Goal: Check status: Check status

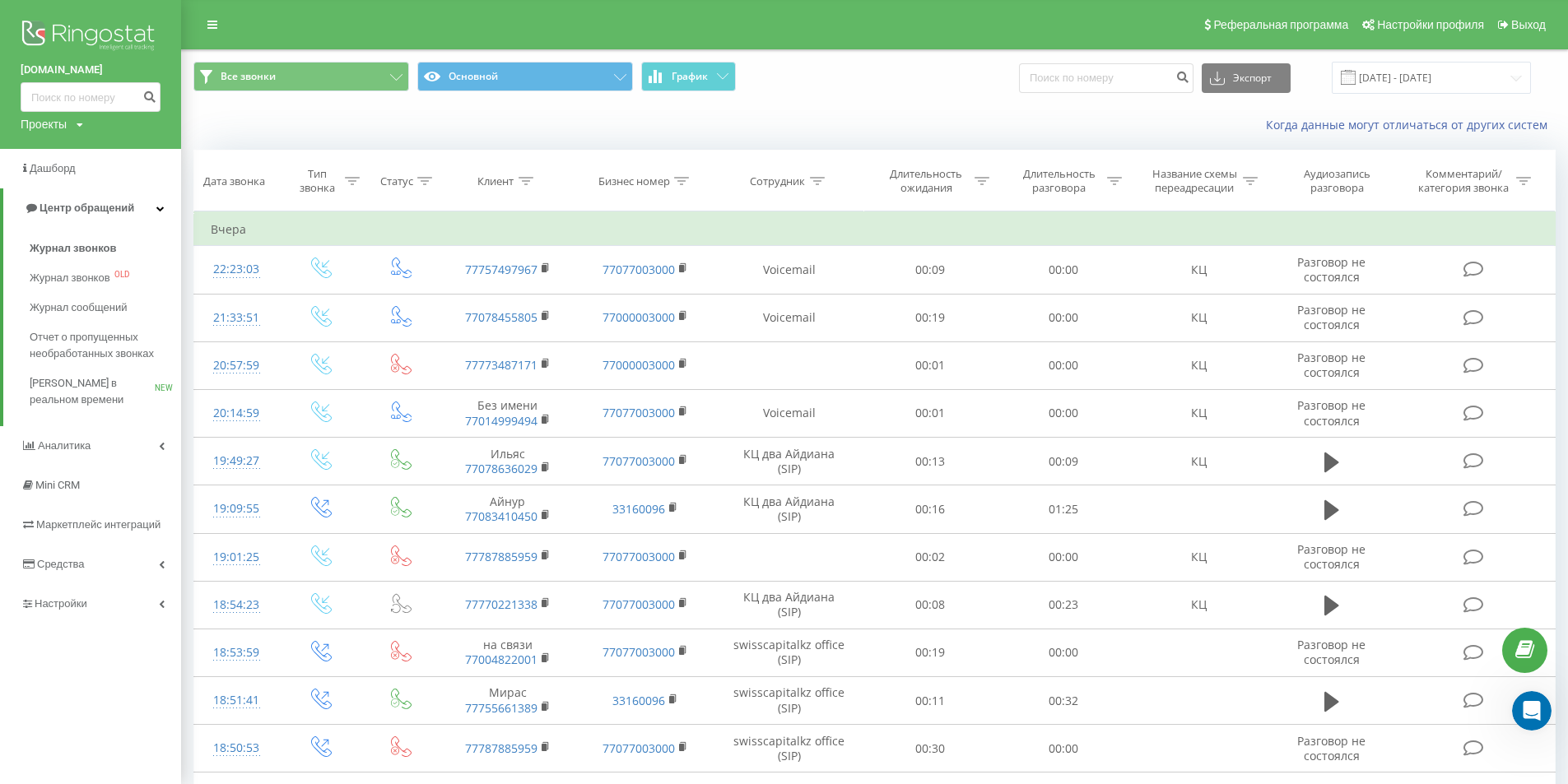
scroll to position [234, 0]
click at [1456, 71] on input "22.09.2025 - 22.09.2025" at bounding box center [1431, 77] width 199 height 32
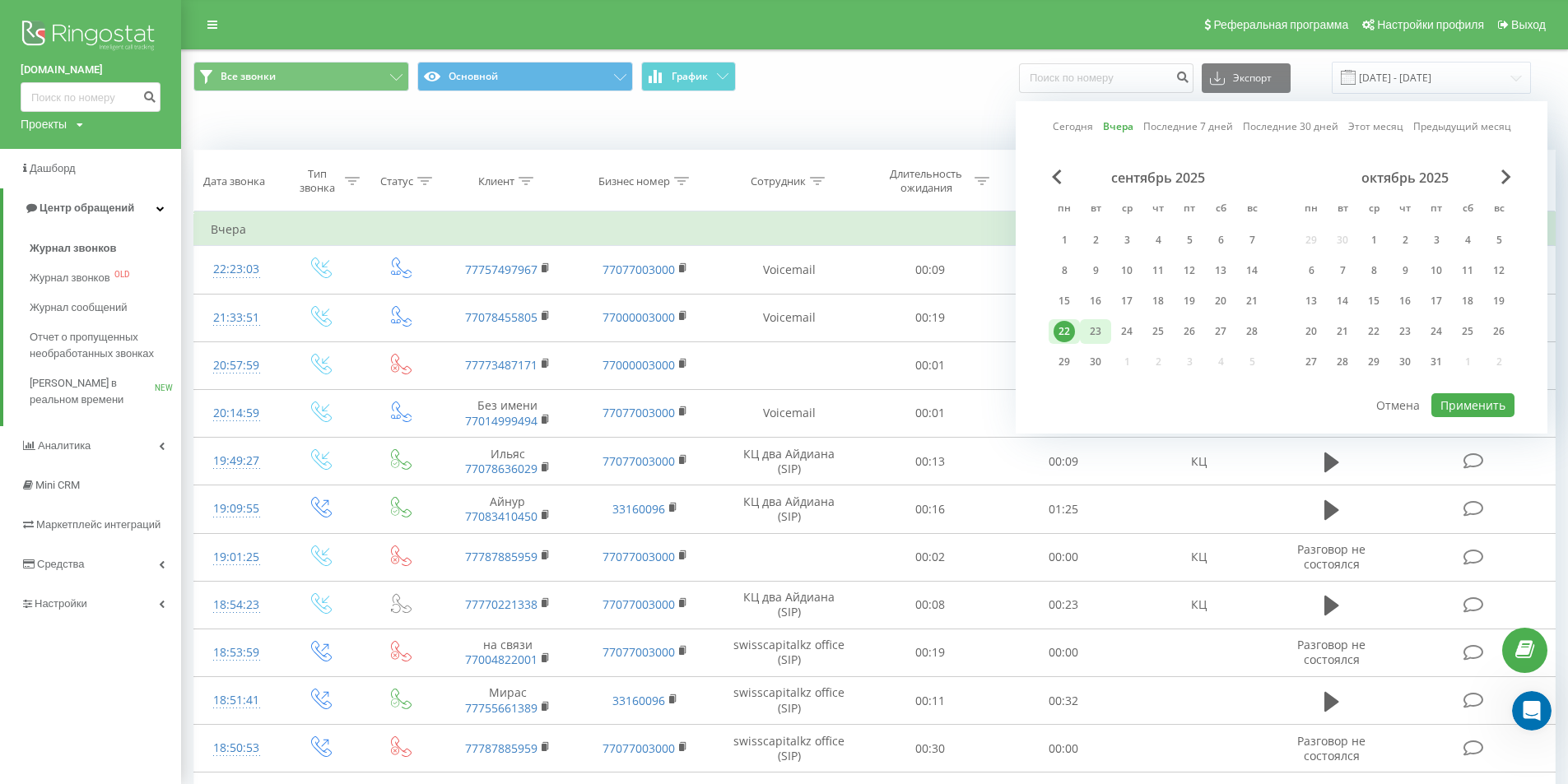
click at [1104, 334] on div "23" at bounding box center [1095, 331] width 21 height 21
click at [1488, 409] on button "Применить" at bounding box center [1472, 405] width 83 height 24
type input "[DATE] - [DATE]"
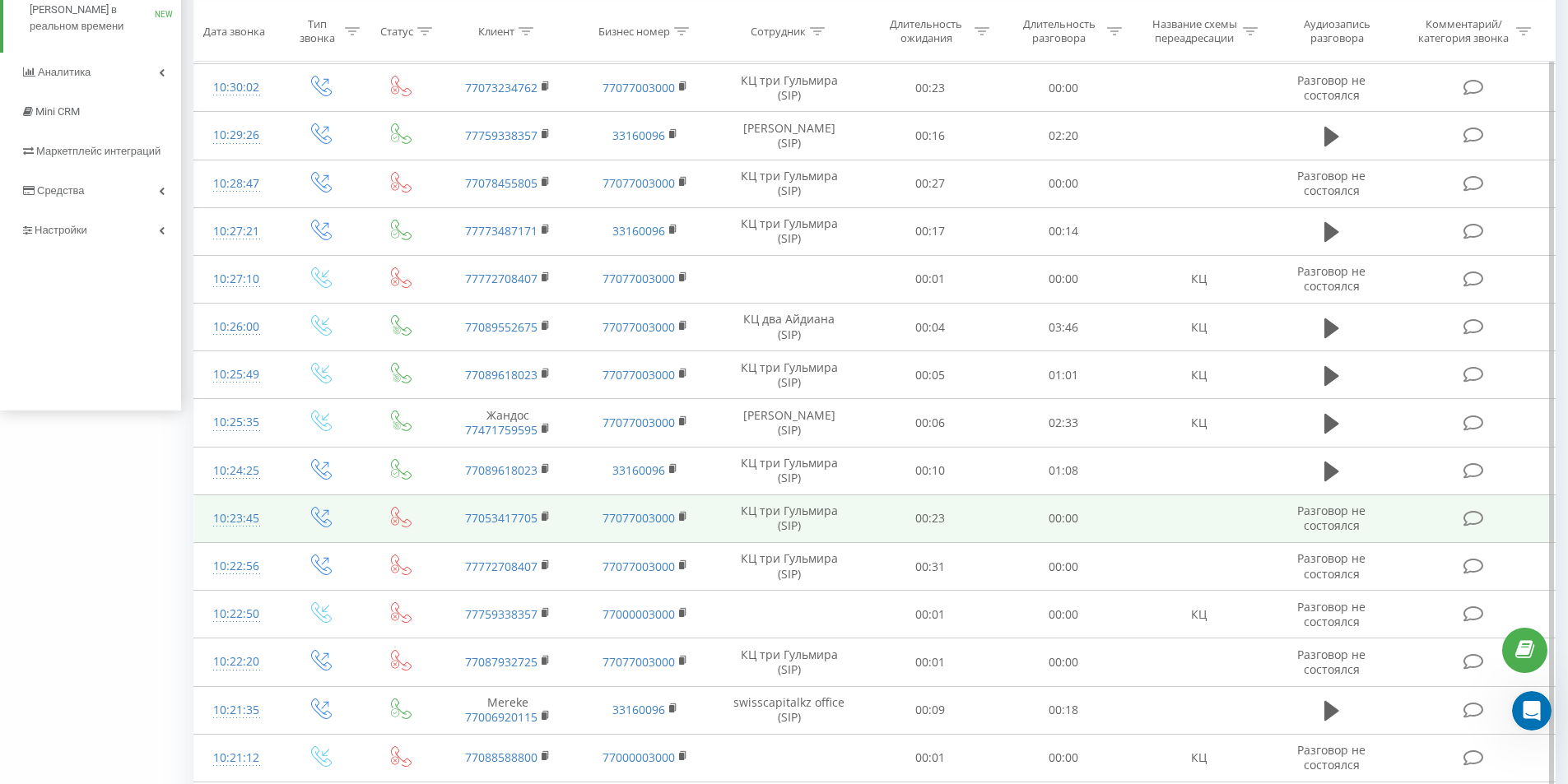
scroll to position [329, 0]
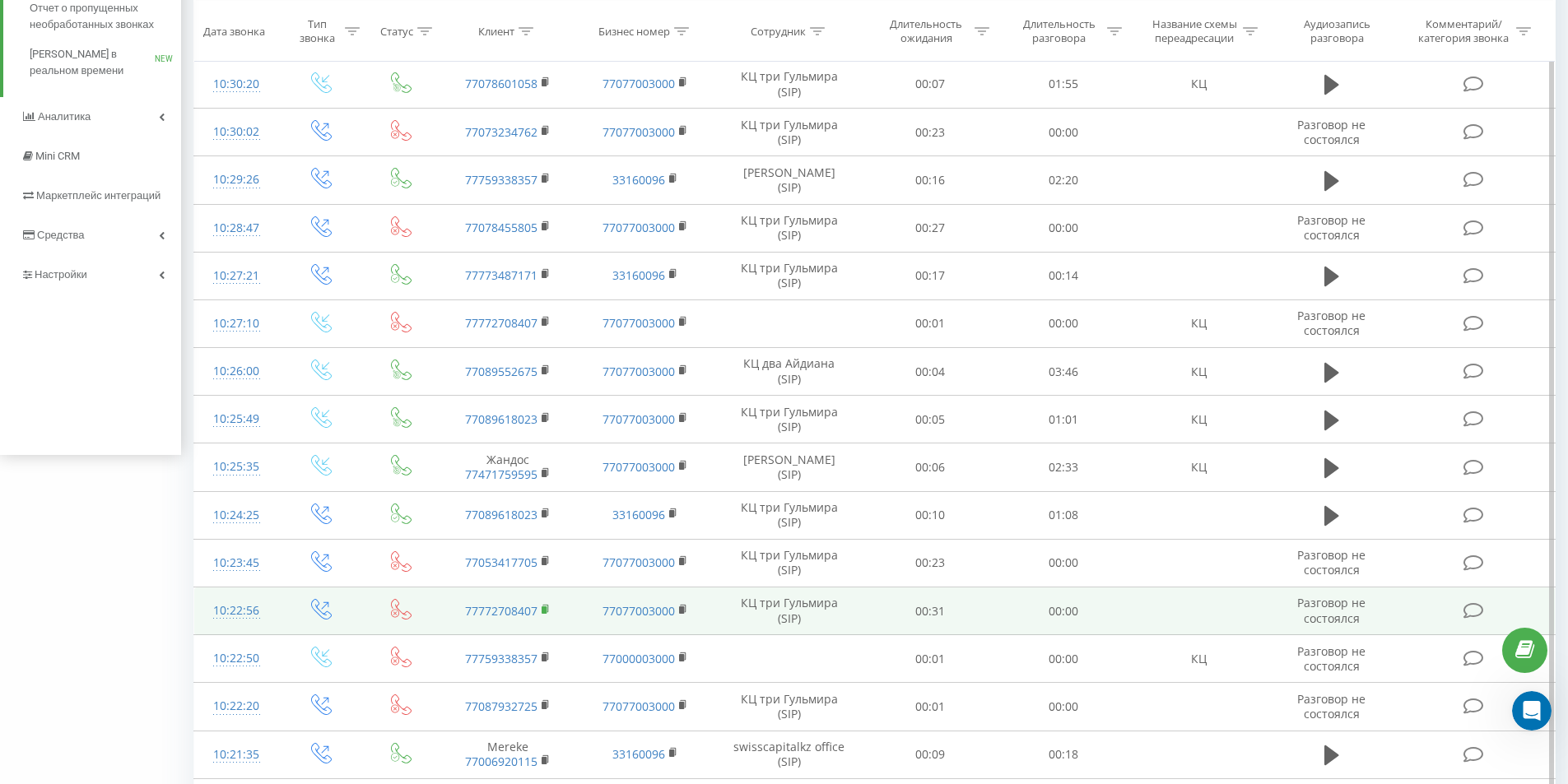
click at [546, 611] on icon at bounding box center [546, 610] width 9 height 12
